Goal: Task Accomplishment & Management: Complete application form

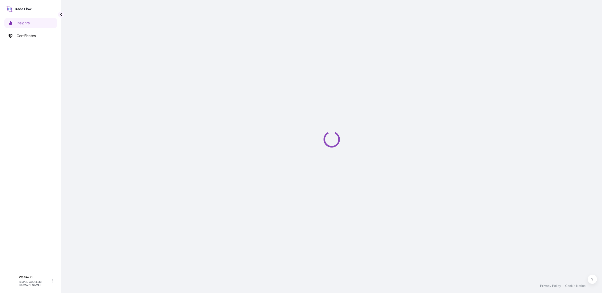
select select "2025"
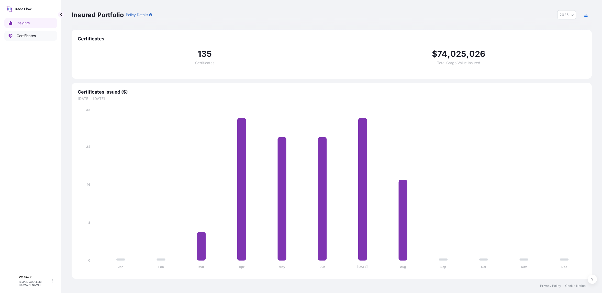
click at [30, 39] on link "Certificates" at bounding box center [30, 36] width 53 height 10
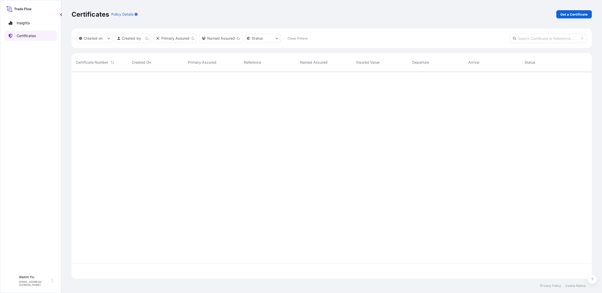
scroll to position [206, 516]
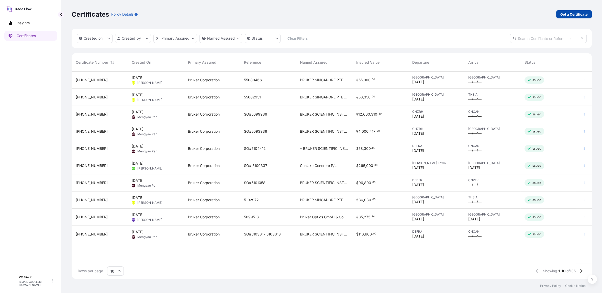
click at [574, 14] on p "Get a Certificate" at bounding box center [574, 14] width 27 height 5
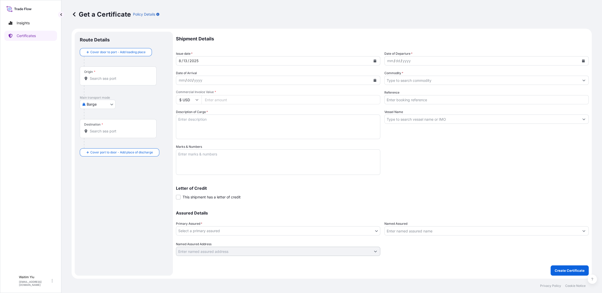
click at [98, 72] on div "Origin *" at bounding box center [118, 76] width 77 height 19
click at [98, 76] on input "Origin *" at bounding box center [120, 78] width 60 height 5
click at [126, 106] on div "Main transport mode Barge Air Barge Exhibition Road Ocean Vessel Ocean Vessel -…" at bounding box center [124, 108] width 88 height 24
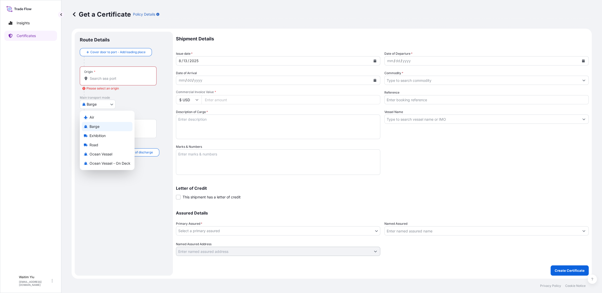
click at [112, 107] on body "0 options available. Insights Certificates W Waitim Yiu [EMAIL_ADDRESS][DOMAIN_…" at bounding box center [301, 146] width 602 height 293
click at [104, 121] on div "Air" at bounding box center [107, 117] width 51 height 9
select select "Air"
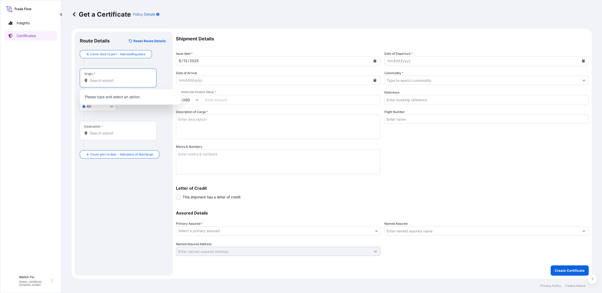
click at [108, 80] on input "Origin *" at bounding box center [120, 80] width 60 height 5
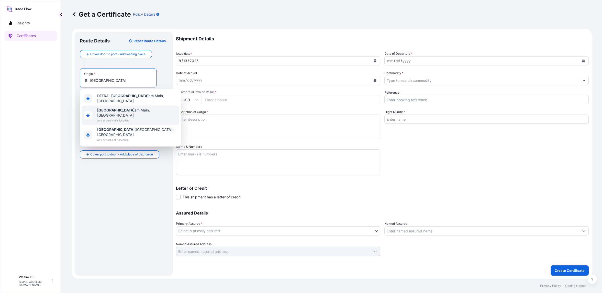
click at [138, 108] on span "[GEOGRAPHIC_DATA], [GEOGRAPHIC_DATA]" at bounding box center [137, 113] width 80 height 10
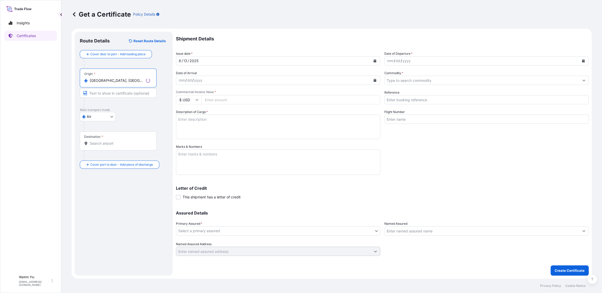
type input "[GEOGRAPHIC_DATA], [GEOGRAPHIC_DATA]"
click at [133, 94] on input "Text to appear on certificate" at bounding box center [118, 93] width 77 height 9
type input "[GEOGRAPHIC_DATA]"
type input "CNTNJ - [GEOGRAPHIC_DATA], [GEOGRAPHIC_DATA]"
type input "High Performance Scientific Instruments"
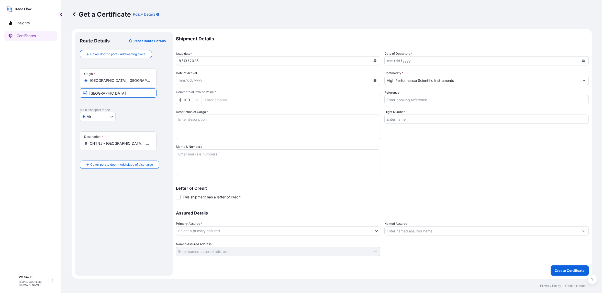
type input "45100"
type input "SO#5102148"
type input "CV8003R, CV7977, CV3220Z"
type input "KING BER INTERNATIONAL (H.K.) LIMITED"
click at [141, 144] on input "CNTNJ - [GEOGRAPHIC_DATA], [GEOGRAPHIC_DATA]" at bounding box center [120, 143] width 60 height 5
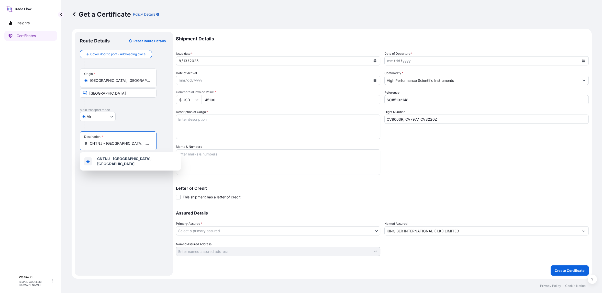
drag, startPoint x: 140, startPoint y: 144, endPoint x: 58, endPoint y: 142, distance: 82.2
click at [59, 142] on div "Insights Certificates W Waitim Yiu [EMAIL_ADDRESS][DOMAIN_NAME] Get a Certifica…" at bounding box center [301, 146] width 602 height 293
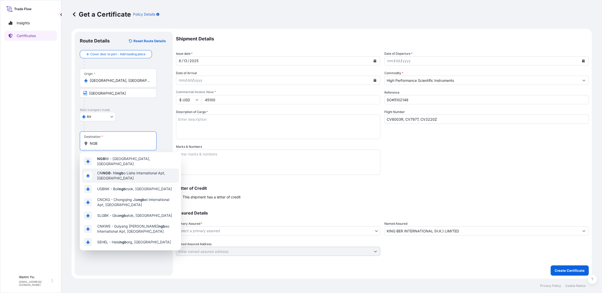
click at [135, 173] on span "CN NGB - Ni ngb o Lishe International Apt, [GEOGRAPHIC_DATA]" at bounding box center [137, 176] width 80 height 10
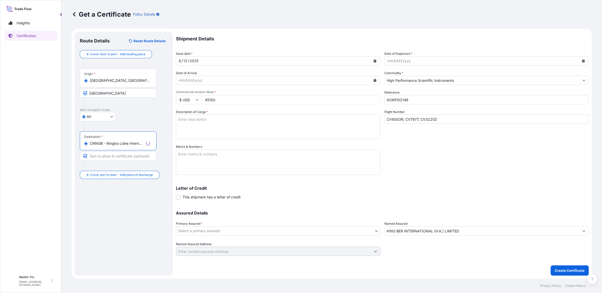
type input "CNNGB - Ningbo Lishe International Apt, [GEOGRAPHIC_DATA]"
click at [129, 158] on input "Text to appear on certificate" at bounding box center [118, 156] width 77 height 9
type input "[GEOGRAPHIC_DATA]"
click at [373, 60] on button "Calendar" at bounding box center [375, 61] width 8 height 8
click at [215, 102] on div "6" at bounding box center [214, 103] width 9 height 9
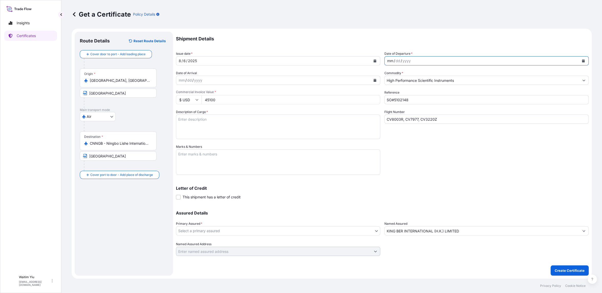
click at [424, 60] on div "mm / dd / yyyy" at bounding box center [482, 60] width 195 height 9
click at [584, 61] on icon "Calendar" at bounding box center [584, 60] width 3 height 3
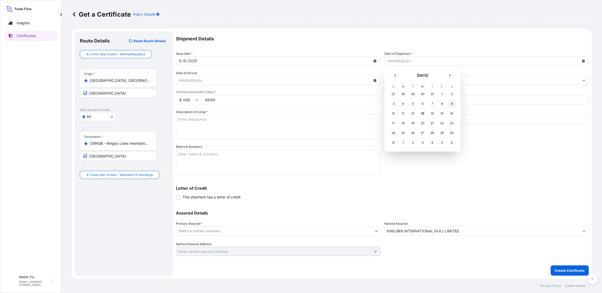
click at [455, 105] on div "9" at bounding box center [451, 103] width 9 height 9
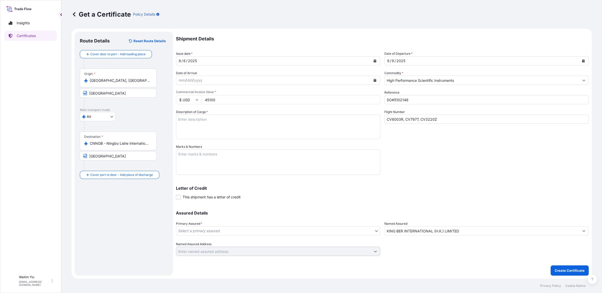
click at [235, 102] on input "45100" at bounding box center [291, 99] width 179 height 9
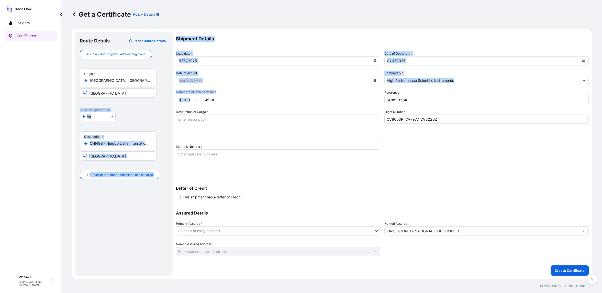
drag, startPoint x: 238, startPoint y: 105, endPoint x: 158, endPoint y: 106, distance: 80.4
click at [158, 106] on form "Route Details Reset Route Details Cover door to port - Add loading place Place …" at bounding box center [332, 154] width 521 height 250
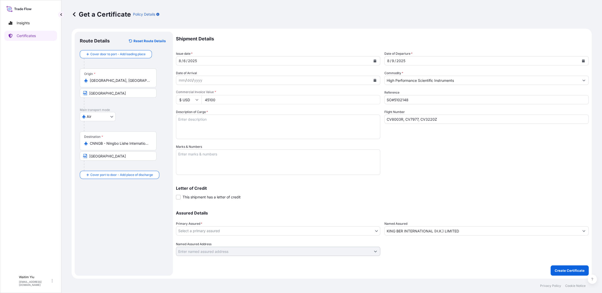
click at [381, 193] on div "Letter of Credit This shipment has a letter of credit Letter of credit * Letter…" at bounding box center [382, 193] width 413 height 14
click at [228, 104] on div "Shipment Details Issue date * [DATE] Date of Departure * [DATE] Date of Arrival…" at bounding box center [382, 144] width 413 height 224
click at [225, 101] on input "45100" at bounding box center [291, 99] width 179 height 9
drag, startPoint x: 220, startPoint y: 99, endPoint x: 183, endPoint y: 99, distance: 36.3
click at [184, 99] on div "$ USD 45100" at bounding box center [278, 99] width 204 height 9
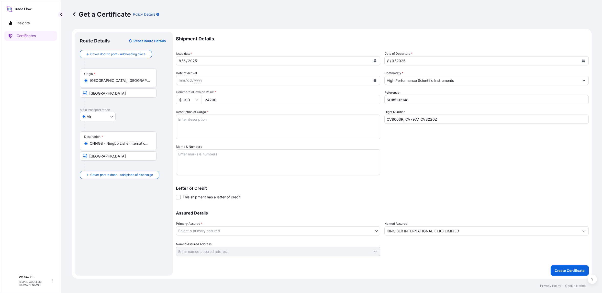
type input "24200"
click at [455, 97] on input "SO#5102148" at bounding box center [487, 99] width 204 height 9
type input "SO#5104927"
click at [456, 115] on input "CV8003R, CV7977, CV3220Z" at bounding box center [487, 119] width 204 height 9
drag, startPoint x: 456, startPoint y: 115, endPoint x: 323, endPoint y: 151, distance: 137.8
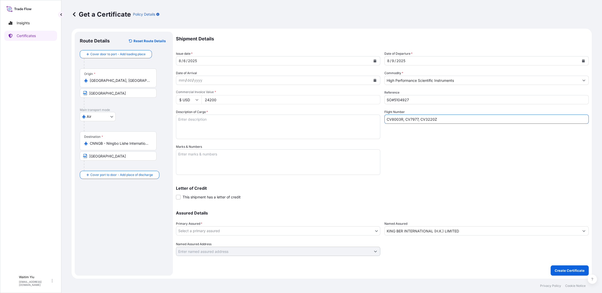
click at [350, 129] on div "Shipment Details Issue date * [DATE] Date of Departure * [DATE] Date of Arrival…" at bounding box center [382, 144] width 413 height 224
type input "c"
type input "CK216, CK5503"
click at [207, 120] on textarea "Description of Cargo *" at bounding box center [278, 127] width 204 height 25
paste textarea "FOURIER TRANSFORM INFRARED SPECTROMETER MODEL: ALPHA II BRAND: BRUKER QUANTITY:…"
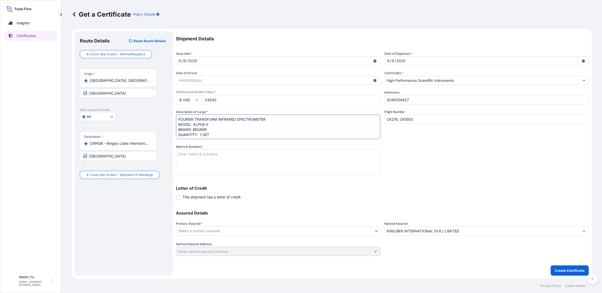
scroll to position [3, 0]
type textarea "FOURIER TRANSFORM INFRARED SPECTROMETER MODEL: ALPHA II BRAND: BRUKER QUANTITY:…"
click at [210, 164] on textarea "Marks & Numbers" at bounding box center [278, 162] width 204 height 26
paste textarea "ZJXJ20250716 ----------------------- [GEOGRAPHIC_DATA] [GEOGRAPHIC_DATA]"
type textarea "ZJXJ20250716 ----------------------- [GEOGRAPHIC_DATA] [GEOGRAPHIC_DATA]"
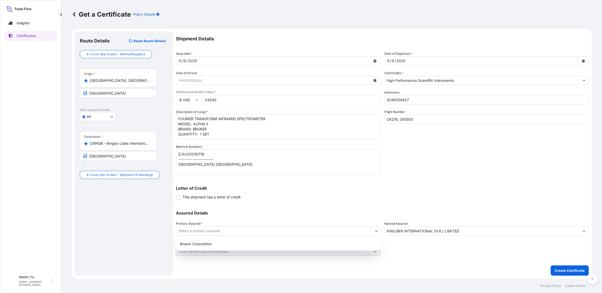
click at [187, 230] on body "Insights Certificates W Waitim Yiu [EMAIL_ADDRESS][DOMAIN_NAME] Get a Certifica…" at bounding box center [301, 146] width 602 height 293
click at [188, 246] on div "Bruker Corporation" at bounding box center [278, 244] width 200 height 9
select select "31474"
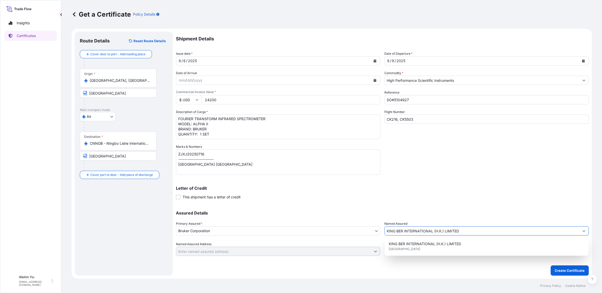
click at [464, 230] on input "KING BER INTERNATIONAL (H.K.) LIMITED" at bounding box center [482, 231] width 195 height 9
drag, startPoint x: 472, startPoint y: 232, endPoint x: 288, endPoint y: 237, distance: 183.8
click at [310, 235] on div "Assured Details Primary Assured * Bruker Corporation Bruker Corporation Named A…" at bounding box center [382, 230] width 413 height 51
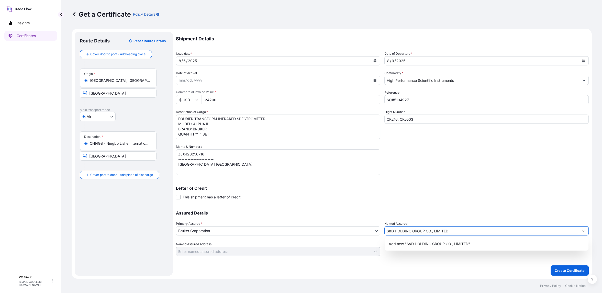
type input "S&D HOLDING GROUP CO., LIMITED"
click at [395, 194] on div "Letter of Credit This shipment has a letter of credit Letter of credit * Letter…" at bounding box center [382, 193] width 413 height 14
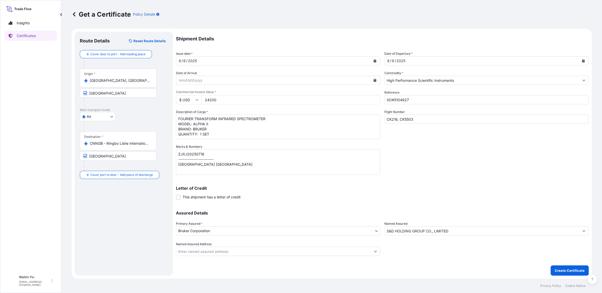
click at [423, 198] on div "Letter of Credit This shipment has a letter of credit Letter of credit * Letter…" at bounding box center [382, 193] width 413 height 14
click at [427, 199] on div "Letter of Credit This shipment has a letter of credit Letter of credit * Letter…" at bounding box center [382, 193] width 413 height 14
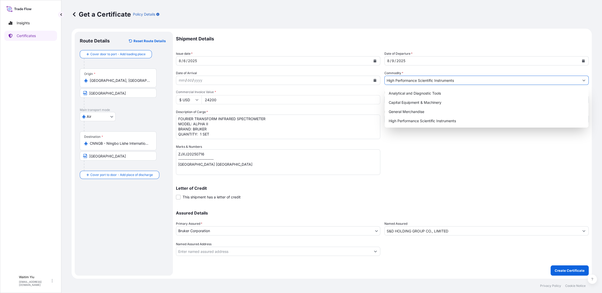
click at [585, 79] on icon "Show suggestions" at bounding box center [584, 80] width 3 height 3
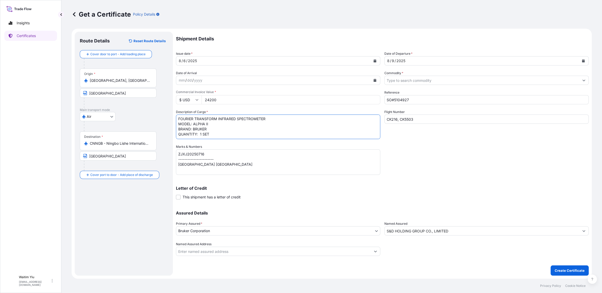
scroll to position [0, 0]
click at [567, 271] on p "Create Certificate" at bounding box center [570, 270] width 30 height 5
click at [455, 77] on input "Commodity *" at bounding box center [482, 80] width 195 height 9
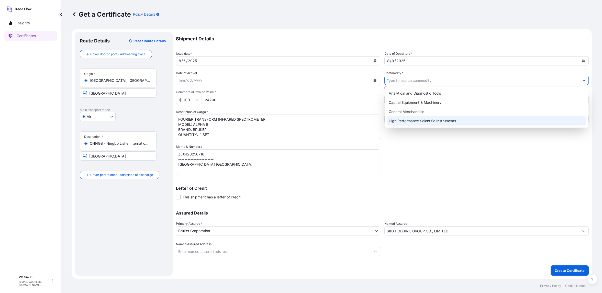
click at [448, 119] on div "High Performance Scientific Instruments" at bounding box center [487, 120] width 200 height 9
type input "High Performance Scientific Instruments"
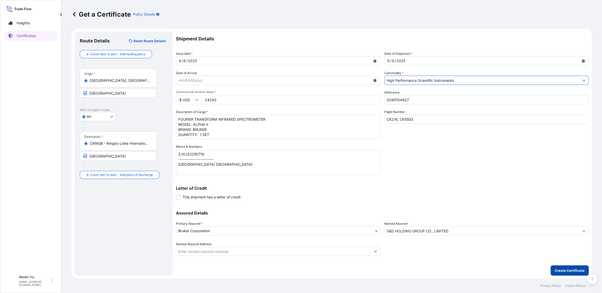
click at [566, 272] on p "Create Certificate" at bounding box center [570, 270] width 30 height 5
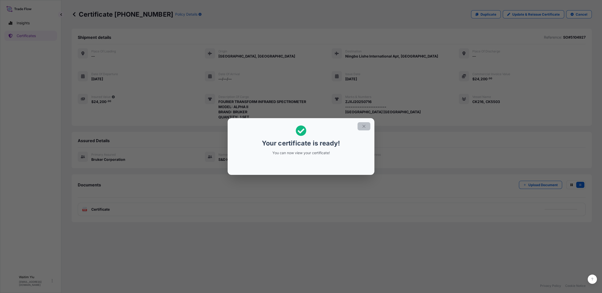
click at [364, 128] on icon "button" at bounding box center [364, 126] width 5 height 5
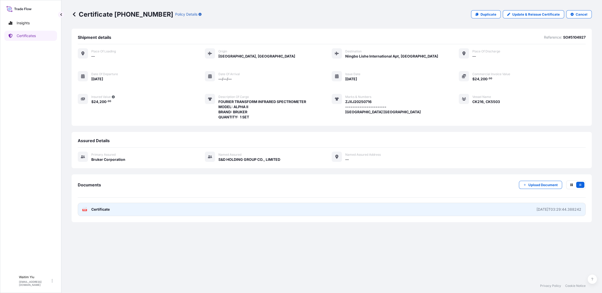
click at [455, 211] on link "PDF Certificate [DATE]T03:29:44.388242" at bounding box center [332, 209] width 508 height 13
